Goal: Book appointment/travel/reservation

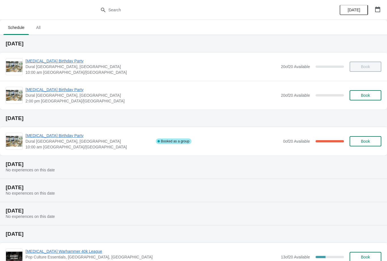
click at [40, 30] on span "All" at bounding box center [38, 27] width 14 height 10
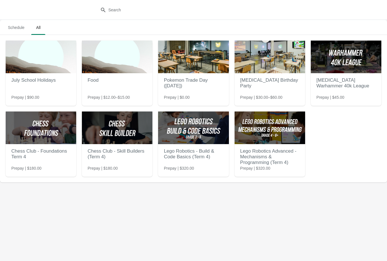
click at [188, 129] on img at bounding box center [193, 127] width 71 height 33
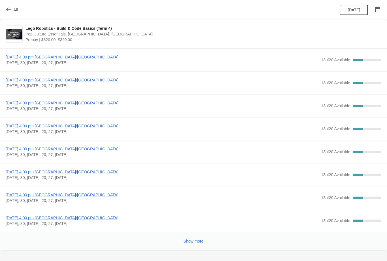
click at [8, 5] on button "All" at bounding box center [13, 10] width 20 height 10
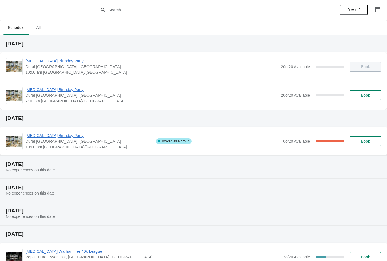
click at [373, 7] on button "button" at bounding box center [378, 9] width 10 height 10
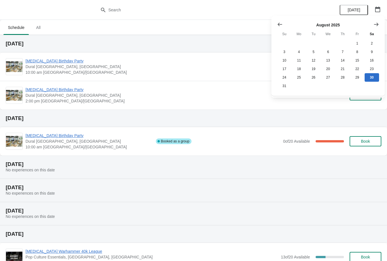
click at [375, 21] on button "Show next month, September 2025" at bounding box center [376, 24] width 10 height 10
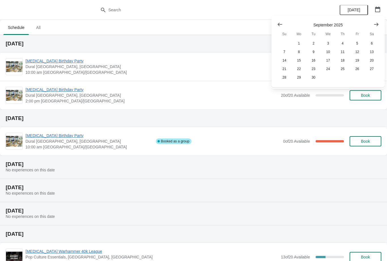
click at [378, 23] on icon "Show next month, October 2025" at bounding box center [376, 25] width 6 height 6
click at [332, 58] on button "15" at bounding box center [328, 60] width 14 height 8
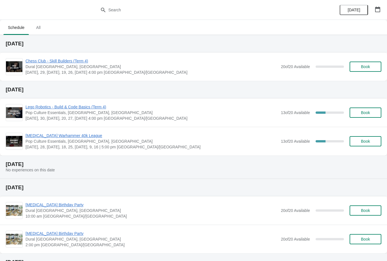
click at [367, 114] on span "Book" at bounding box center [365, 112] width 9 height 5
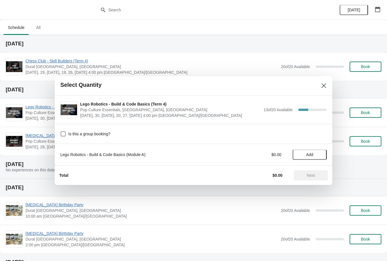
click at [305, 154] on span "Add" at bounding box center [310, 154] width 24 height 5
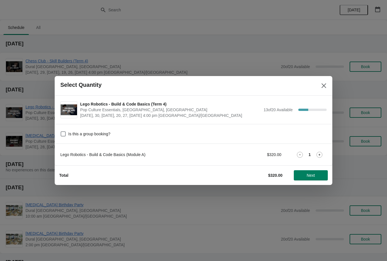
click at [315, 177] on span "Next" at bounding box center [311, 175] width 8 height 5
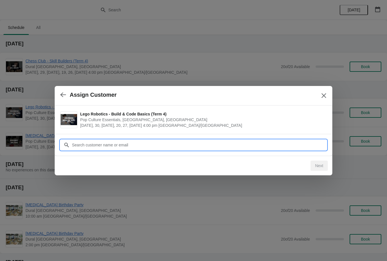
click at [194, 147] on input "Customer" at bounding box center [199, 145] width 255 height 10
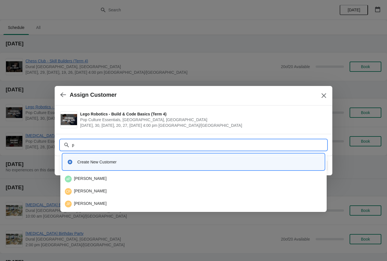
type input "pa"
click at [105, 180] on div "aP [PERSON_NAME]" at bounding box center [193, 178] width 257 height 7
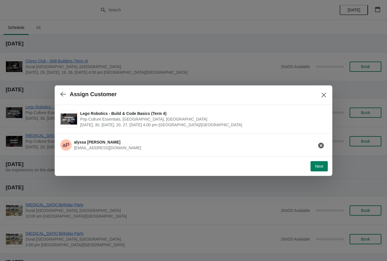
click at [324, 95] on icon "Close" at bounding box center [324, 94] width 5 height 5
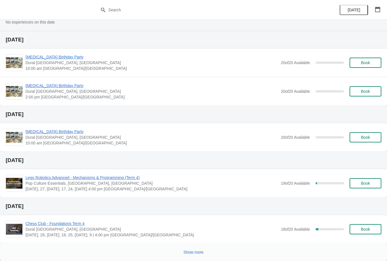
scroll to position [148, 0]
